Goal: Task Accomplishment & Management: Use online tool/utility

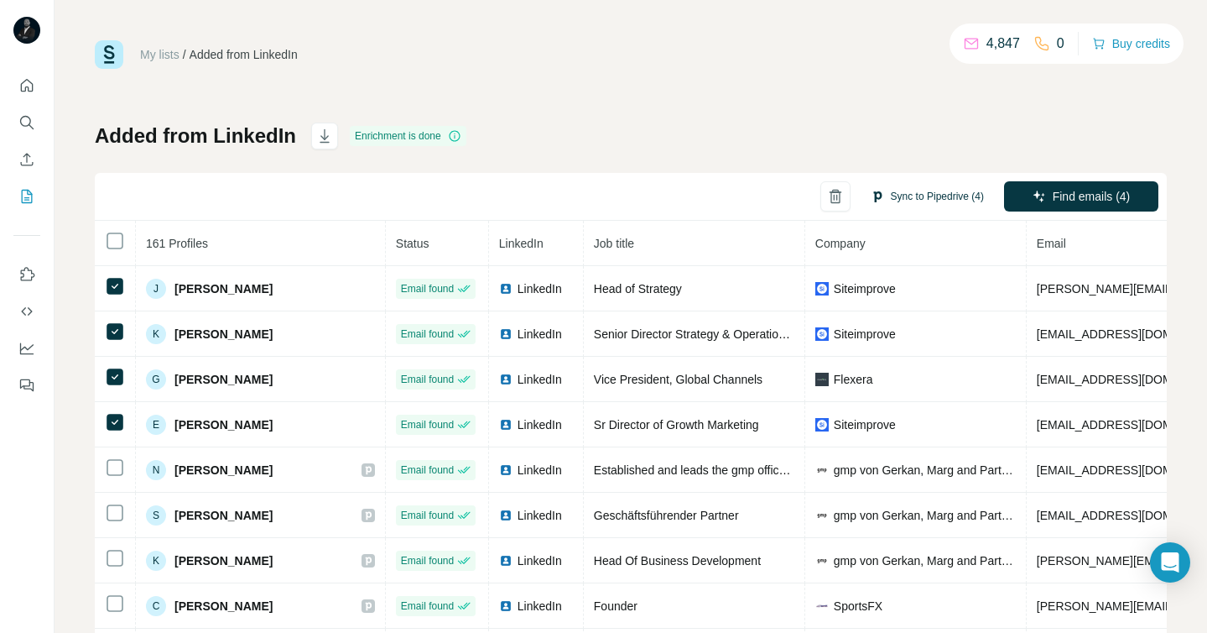
click at [890, 194] on button "Sync to Pipedrive (4)" at bounding box center [927, 196] width 137 height 25
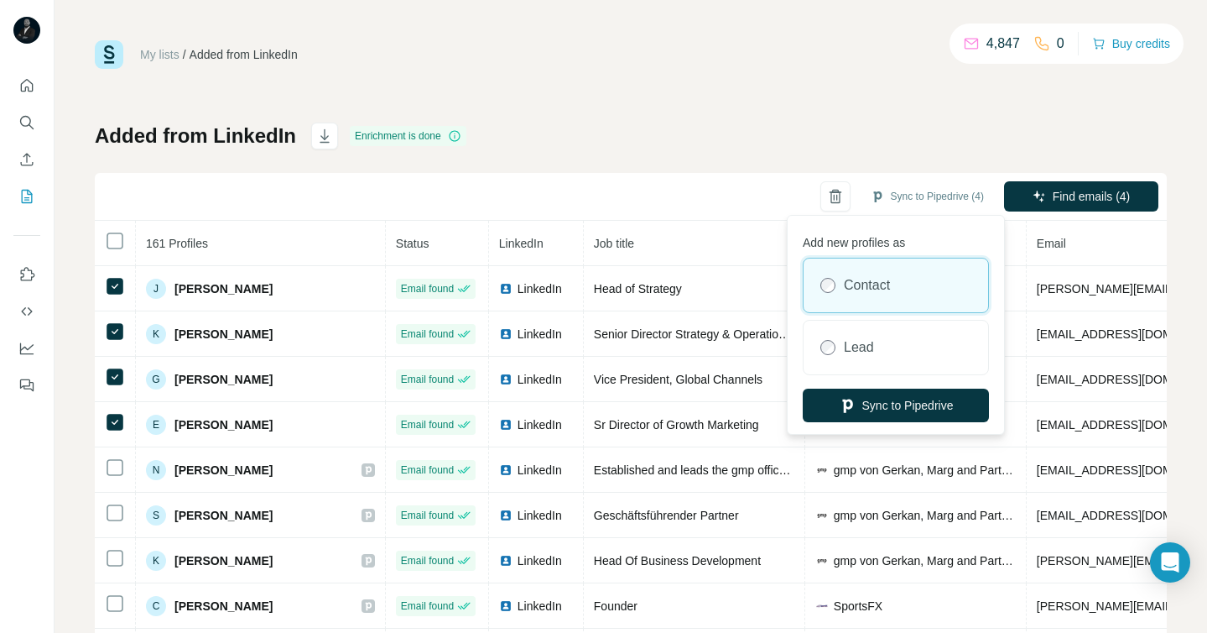
click at [849, 289] on label "Contact" at bounding box center [867, 285] width 46 height 20
click at [894, 409] on button "Sync to Pipedrive" at bounding box center [896, 405] width 186 height 34
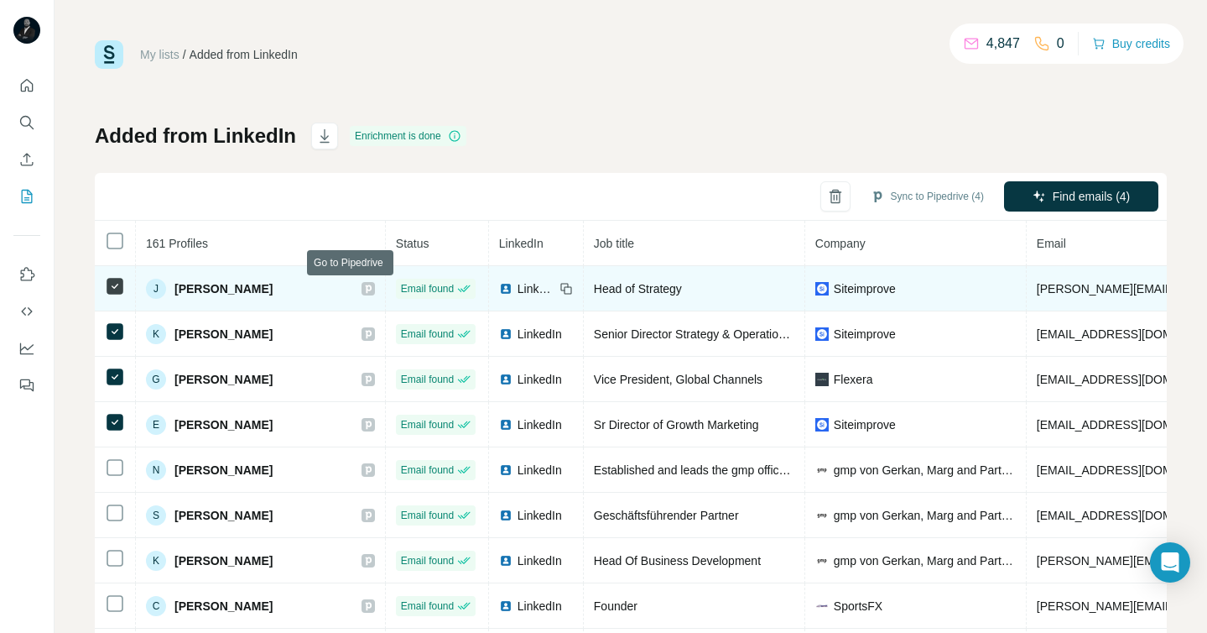
click at [363, 287] on icon at bounding box center [368, 288] width 10 height 13
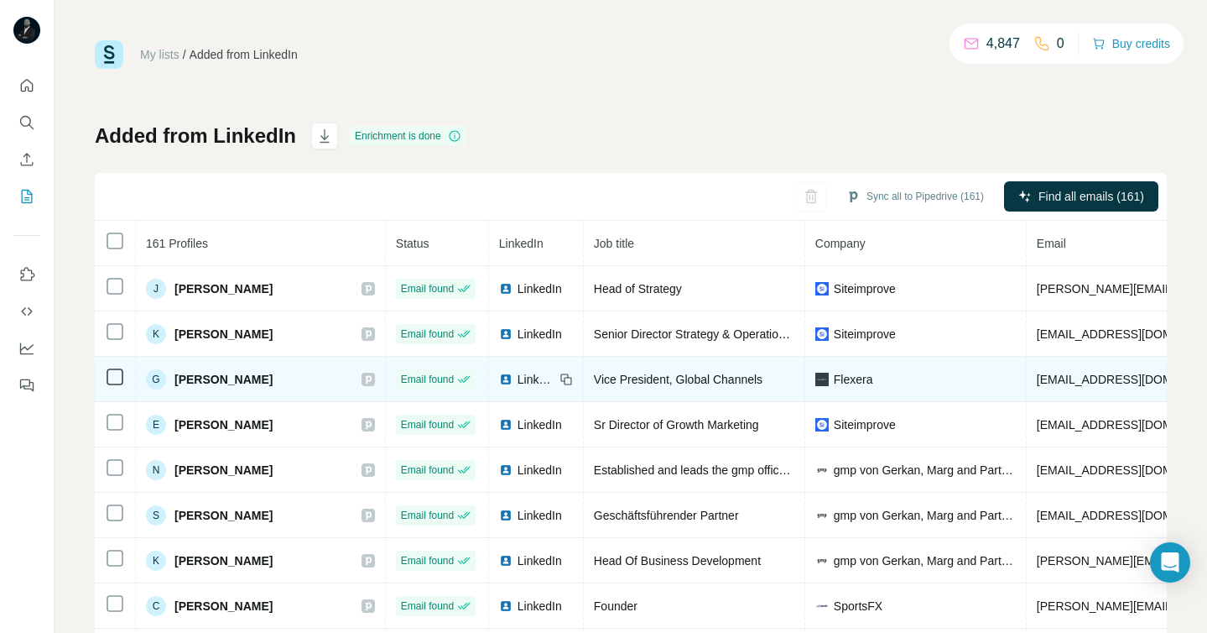
click at [363, 381] on icon at bounding box center [368, 379] width 10 height 13
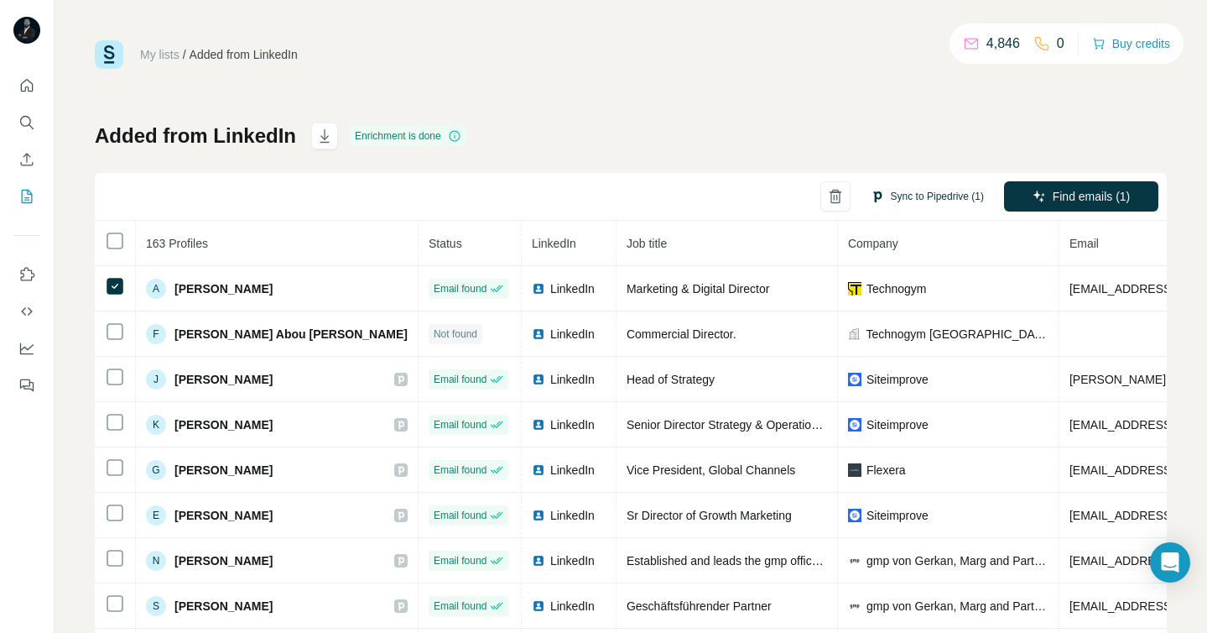
click at [901, 195] on button "Sync to Pipedrive (1)" at bounding box center [927, 196] width 137 height 25
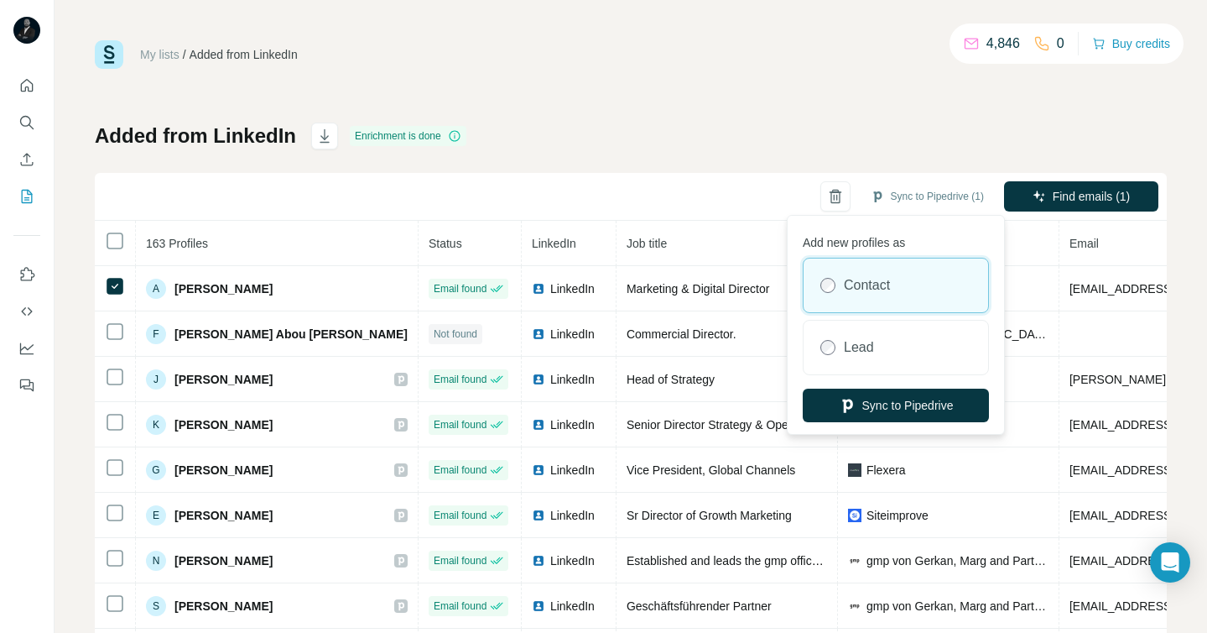
click at [885, 281] on label "Contact" at bounding box center [867, 285] width 46 height 20
click at [885, 403] on button "Sync to Pipedrive" at bounding box center [896, 405] width 186 height 34
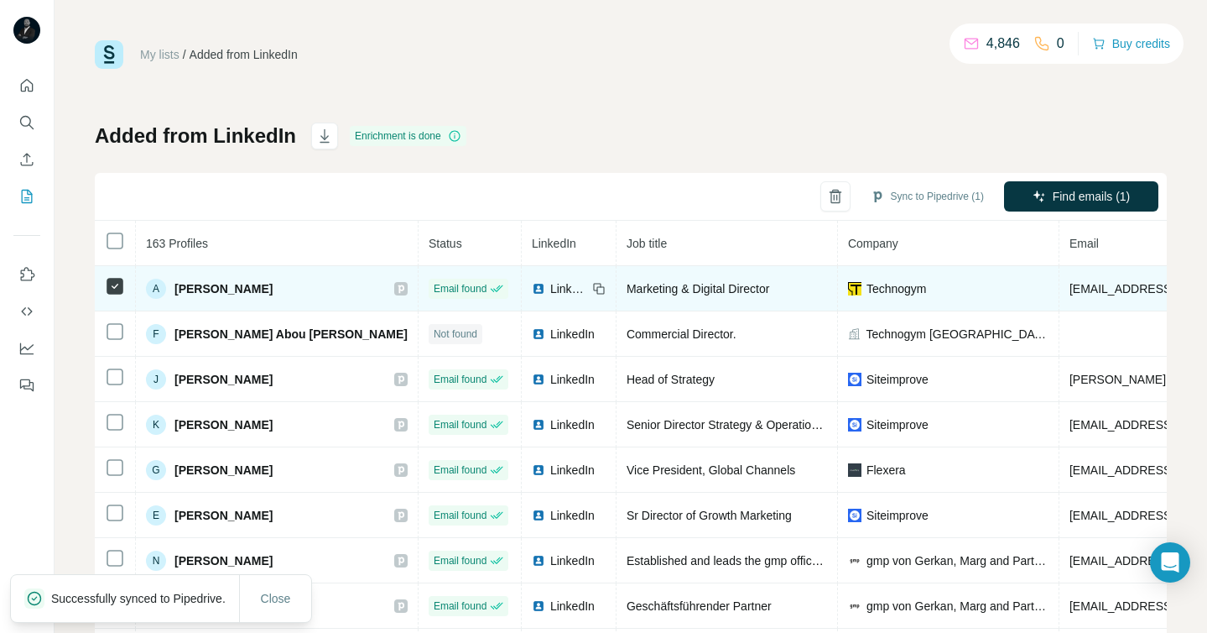
click at [396, 289] on icon at bounding box center [401, 288] width 10 height 13
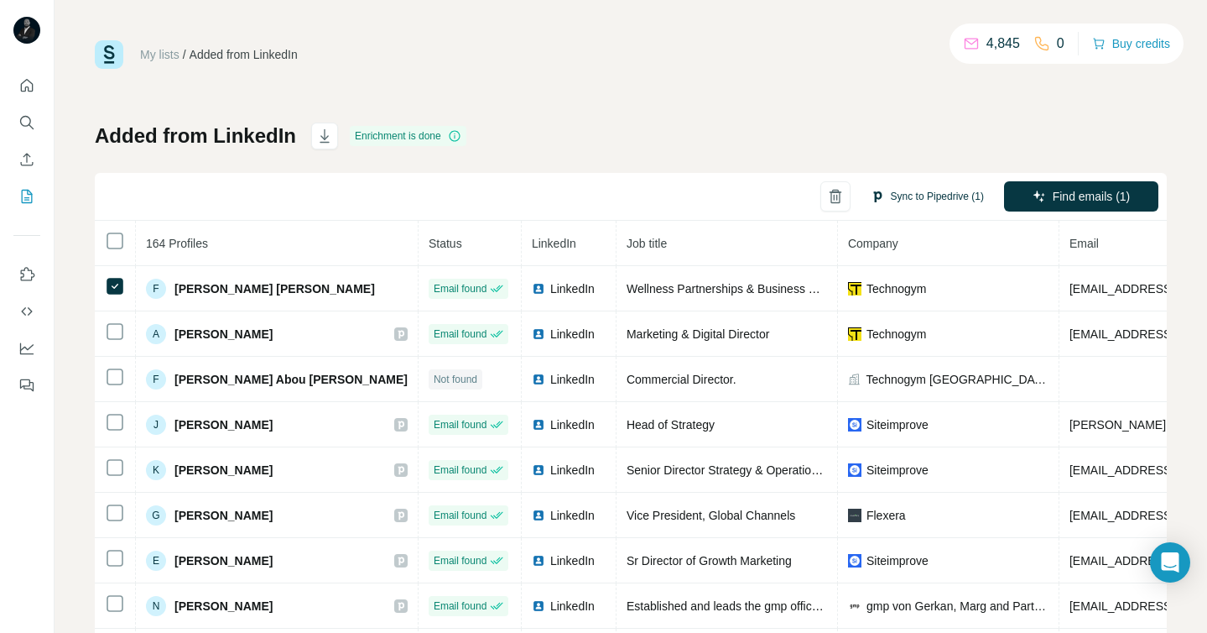
click at [900, 192] on button "Sync to Pipedrive (1)" at bounding box center [927, 196] width 137 height 25
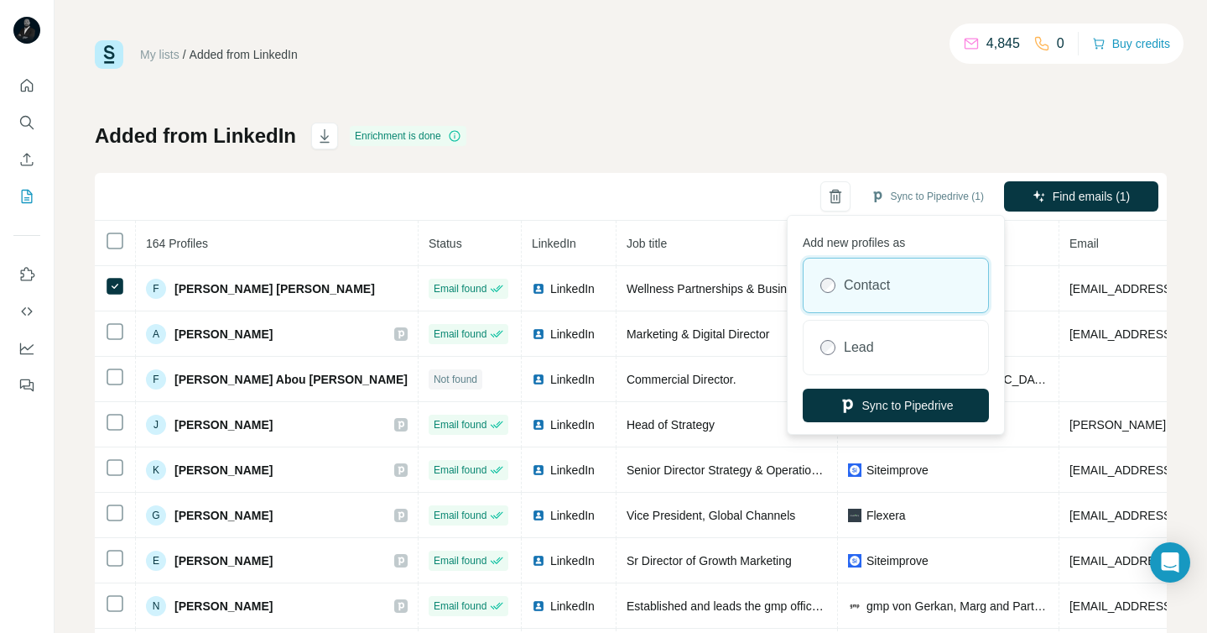
click at [868, 284] on label "Contact" at bounding box center [867, 285] width 46 height 20
click at [879, 407] on button "Sync to Pipedrive" at bounding box center [896, 405] width 186 height 34
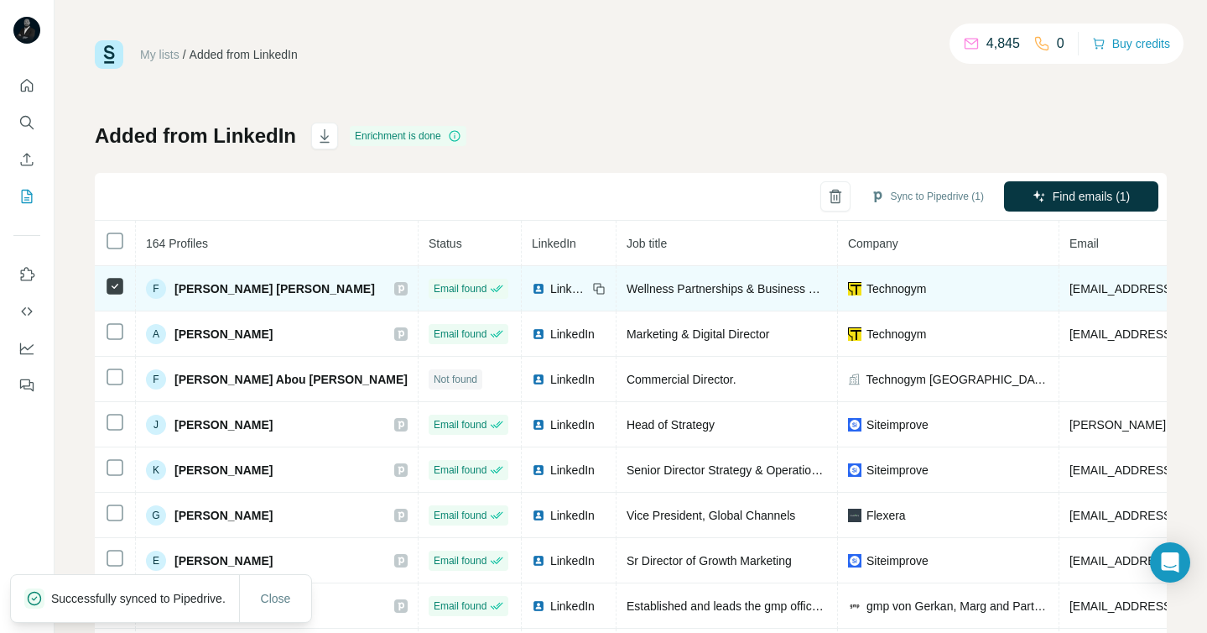
click at [396, 292] on icon at bounding box center [401, 288] width 10 height 13
